Goal: Use online tool/utility: Utilize a website feature to perform a specific function

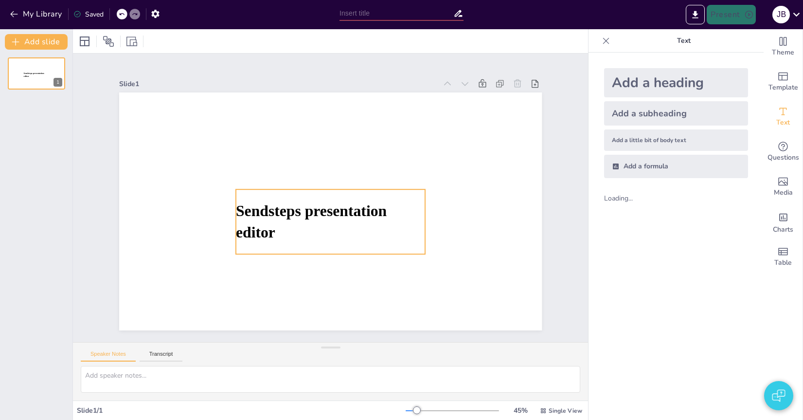
type input "NS Trains: Services, Routes, and Innovations"
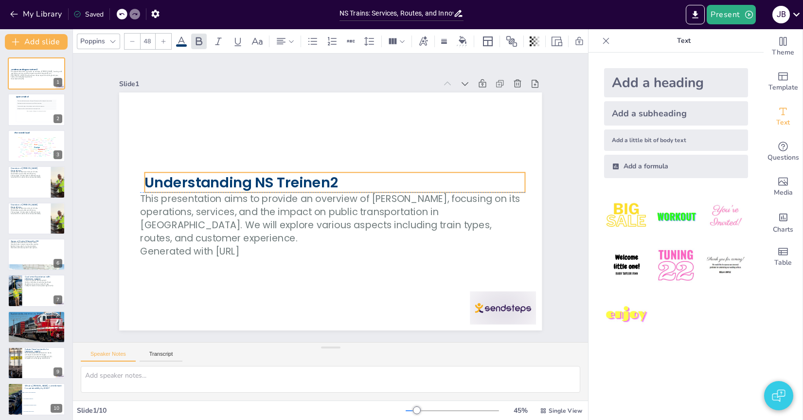
drag, startPoint x: 280, startPoint y: 183, endPoint x: 285, endPoint y: 179, distance: 5.9
click at [285, 179] on strong "Understanding NS Treinen2" at bounding box center [240, 181] width 193 height 19
click at [198, 179] on strong "Understanding NS Treinen2" at bounding box center [241, 181] width 193 height 19
checkbox input "true"
click at [46, 14] on button "My Library" at bounding box center [36, 14] width 59 height 16
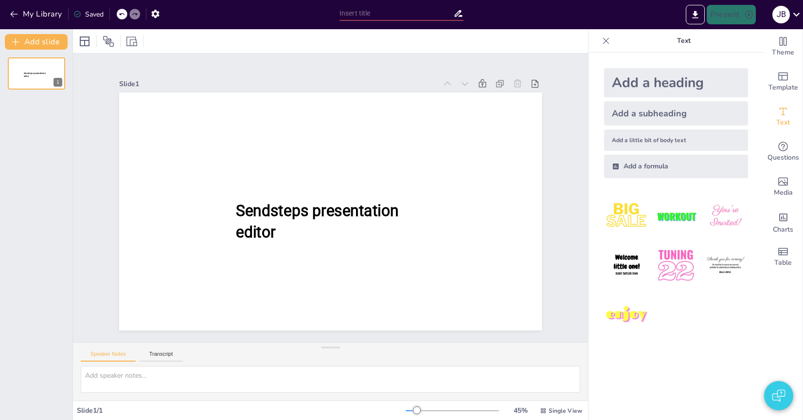
type input "NS Trains: Services, Routes, and Innovations"
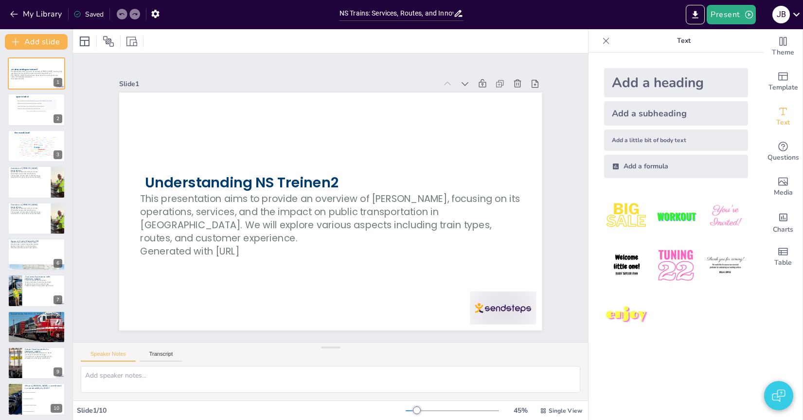
scroll to position [3, 0]
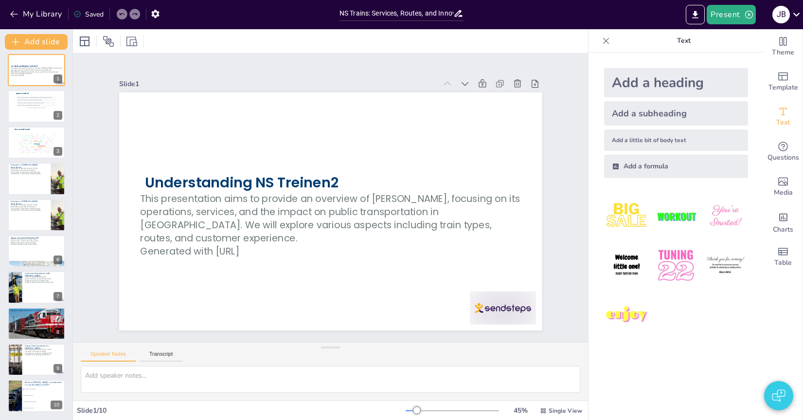
checkbox input "true"
click at [25, 11] on button "My Library" at bounding box center [36, 14] width 59 height 16
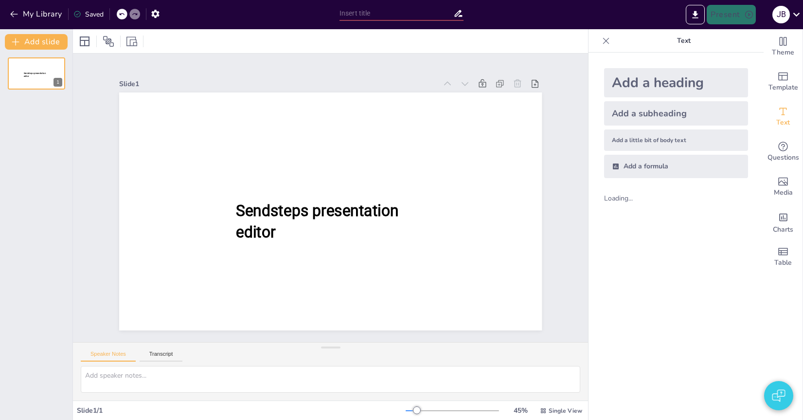
type input "New Sendsteps"
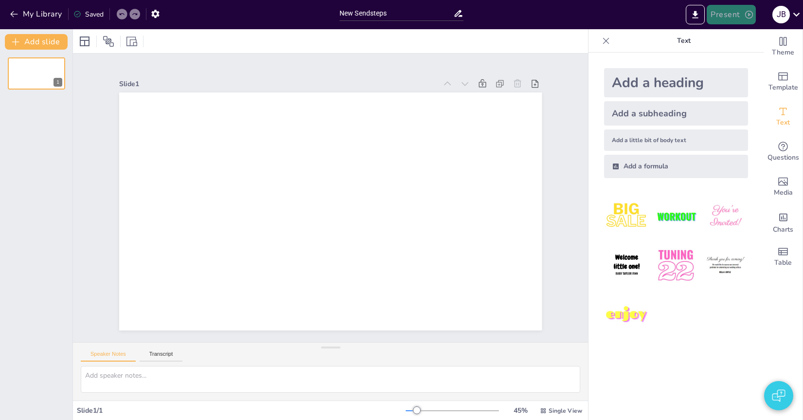
click at [718, 14] on button "Present" at bounding box center [730, 14] width 49 height 19
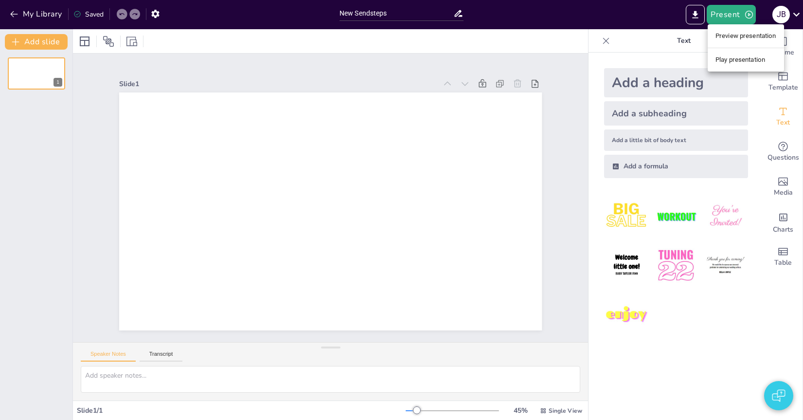
click at [716, 39] on li "Preview presentation" at bounding box center [745, 36] width 76 height 16
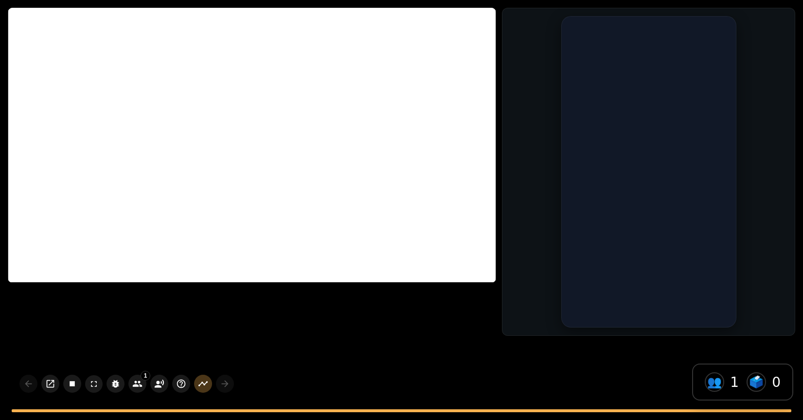
click at [293, 192] on div at bounding box center [251, 145] width 487 height 274
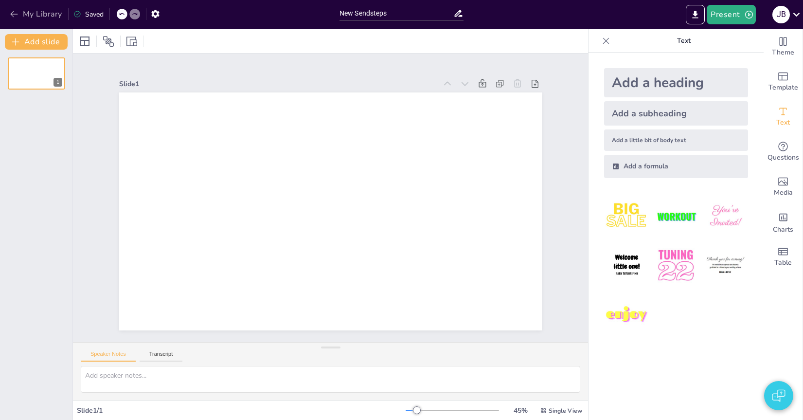
click at [45, 15] on button "My Library" at bounding box center [36, 14] width 59 height 16
